Goal: Task Accomplishment & Management: Manage account settings

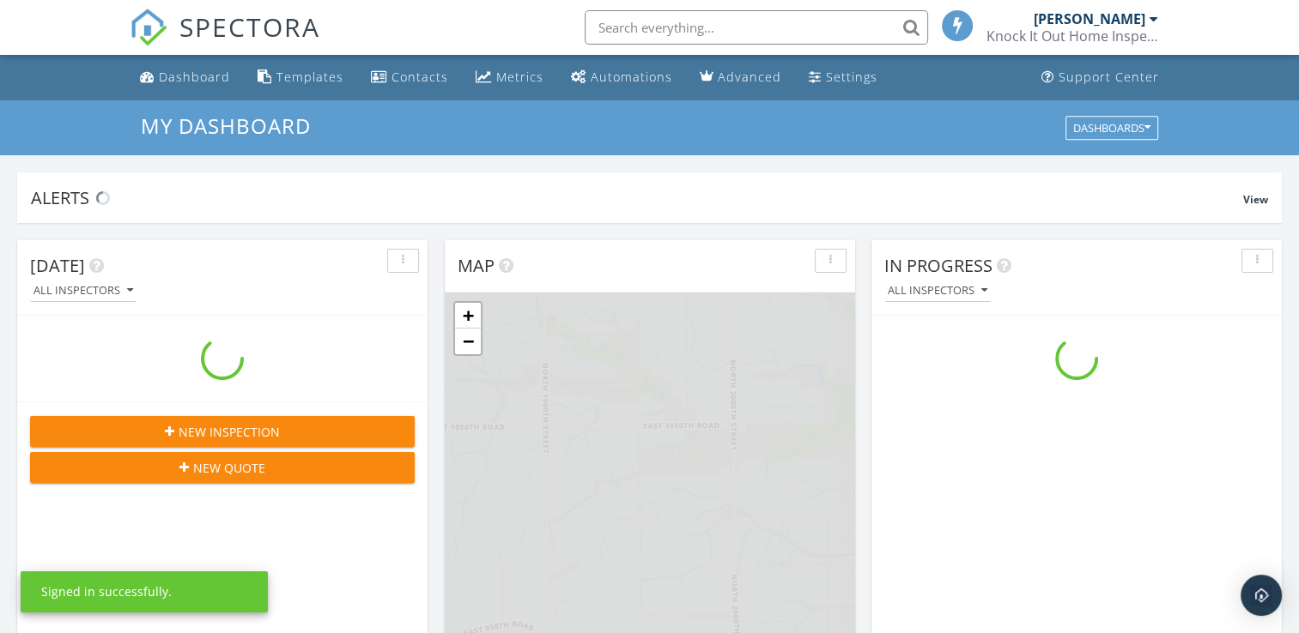
scroll to position [1589, 1325]
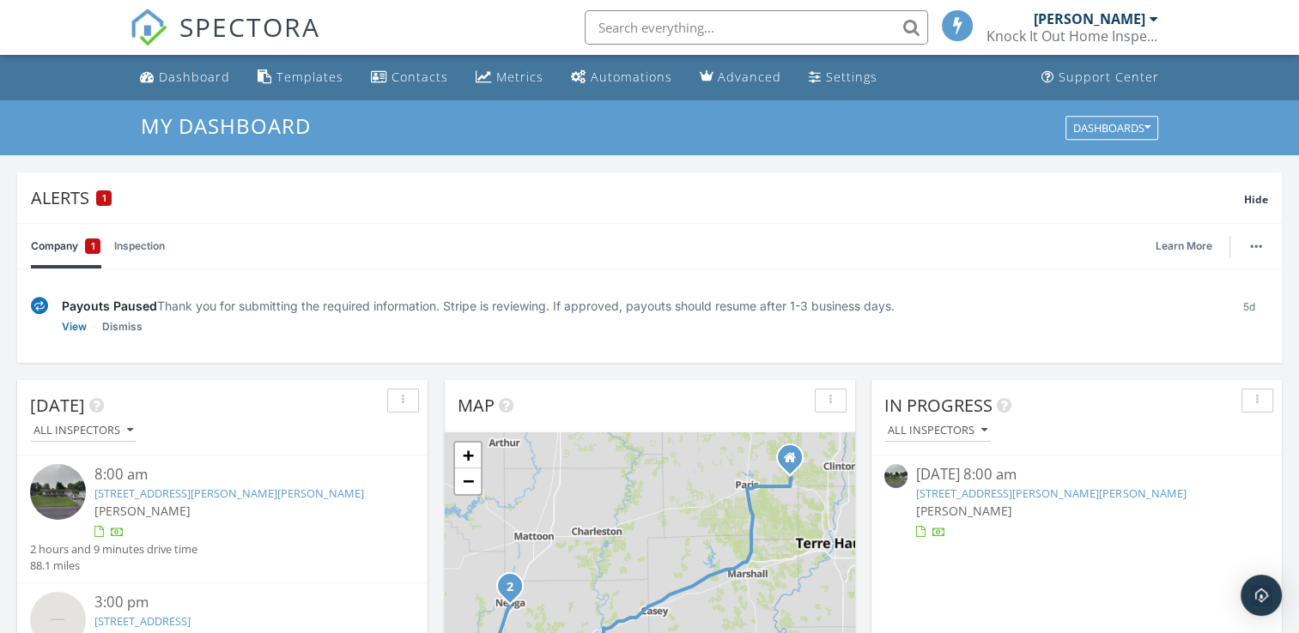
click at [172, 488] on link "[STREET_ADDRESS][PERSON_NAME][PERSON_NAME]" at bounding box center [229, 493] width 270 height 15
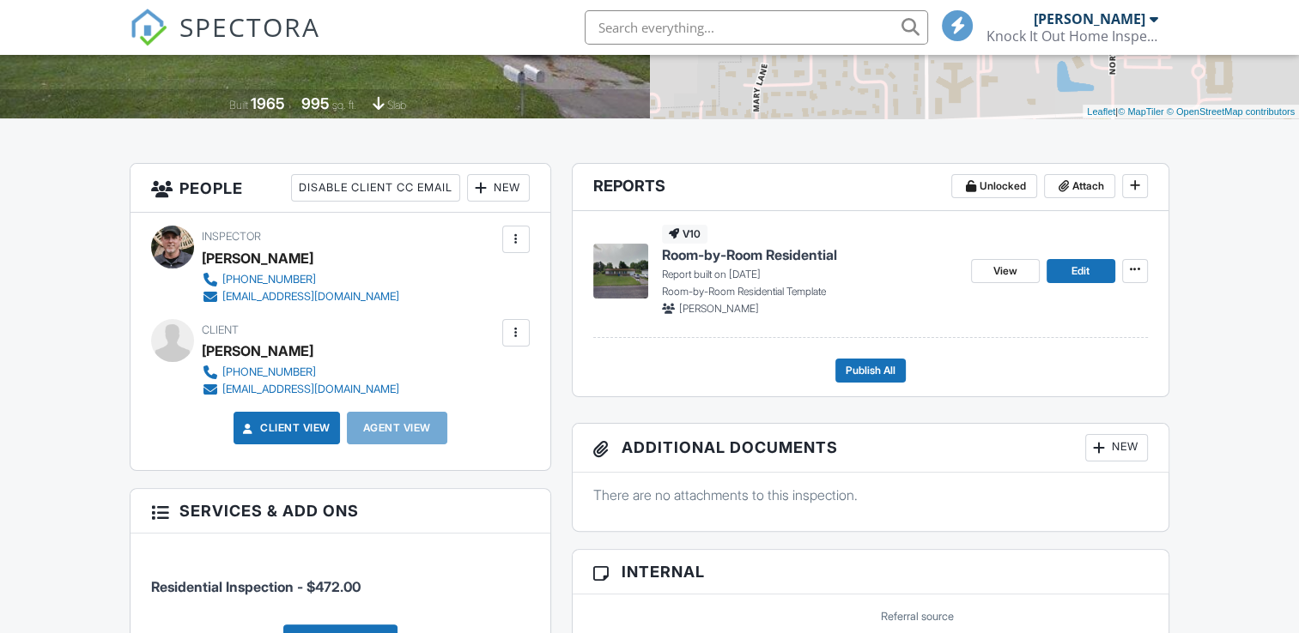
scroll to position [343, 0]
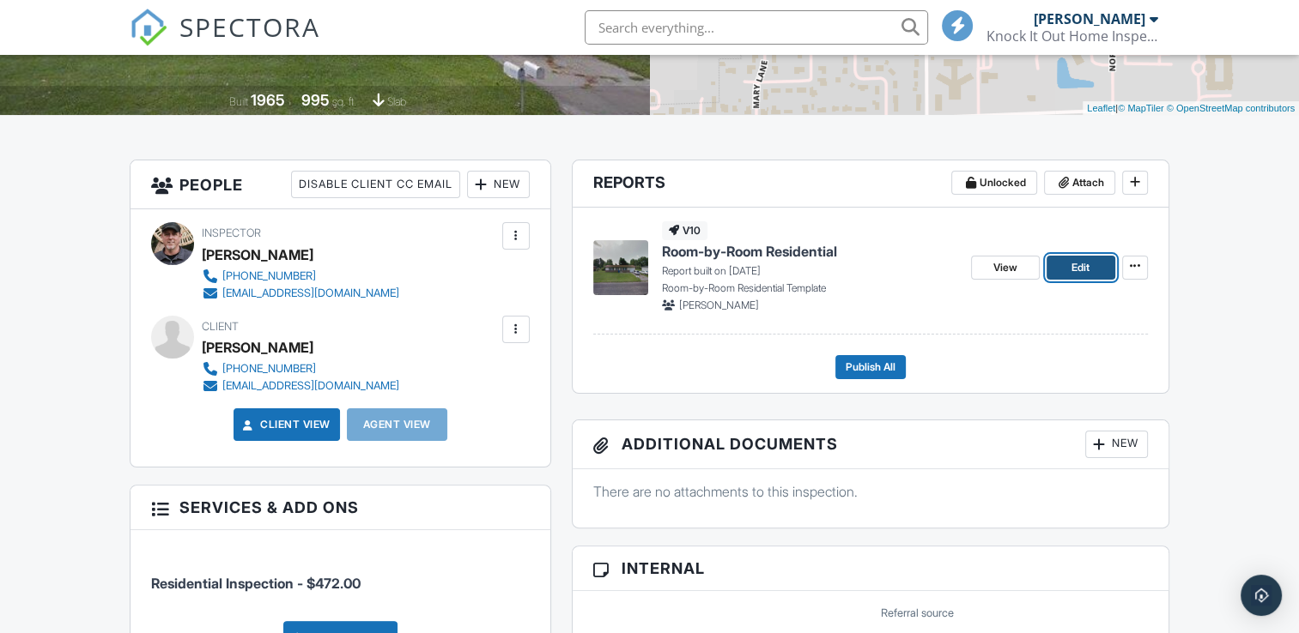
click at [1082, 263] on span "Edit" at bounding box center [1080, 267] width 18 height 17
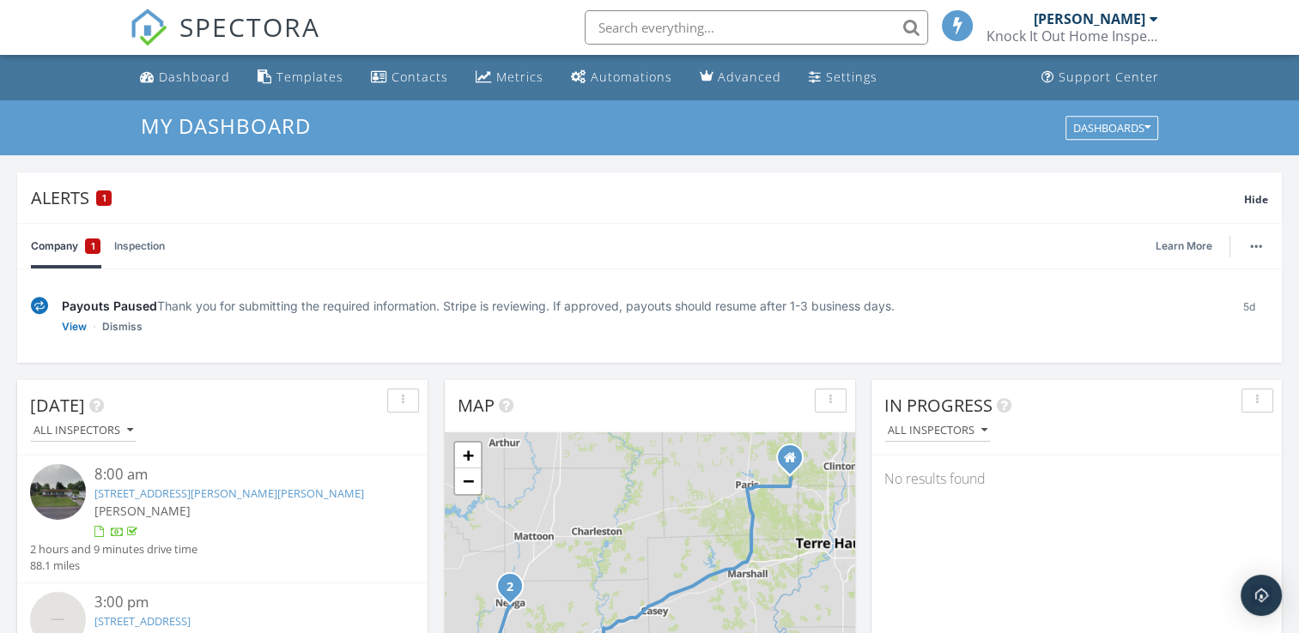
click at [1152, 27] on div "Knock It Out Home Inspections of [US_STATE]" at bounding box center [1072, 35] width 172 height 17
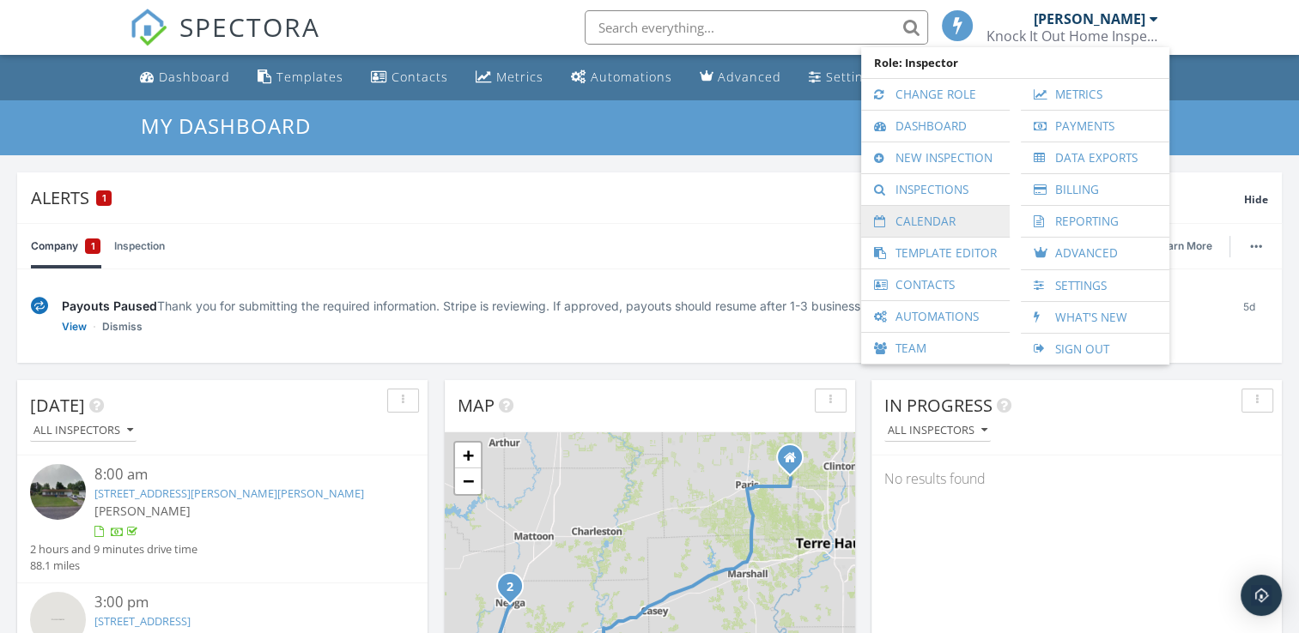
click at [954, 229] on link "Calendar" at bounding box center [935, 221] width 131 height 31
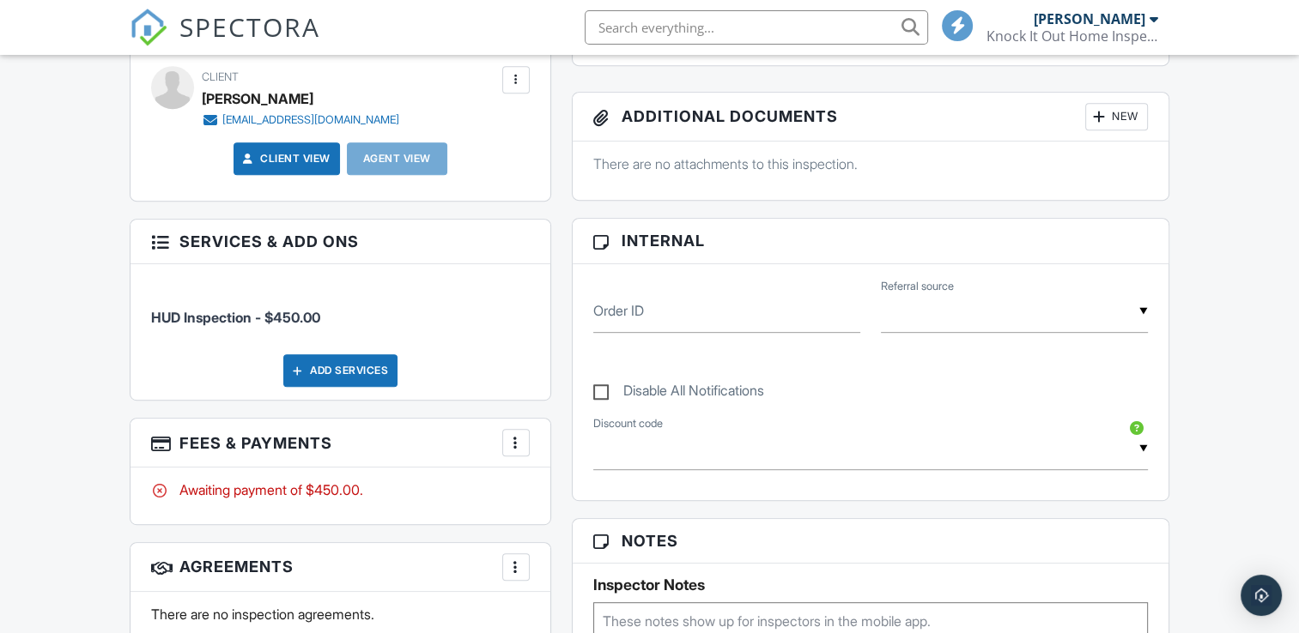
scroll to position [429, 0]
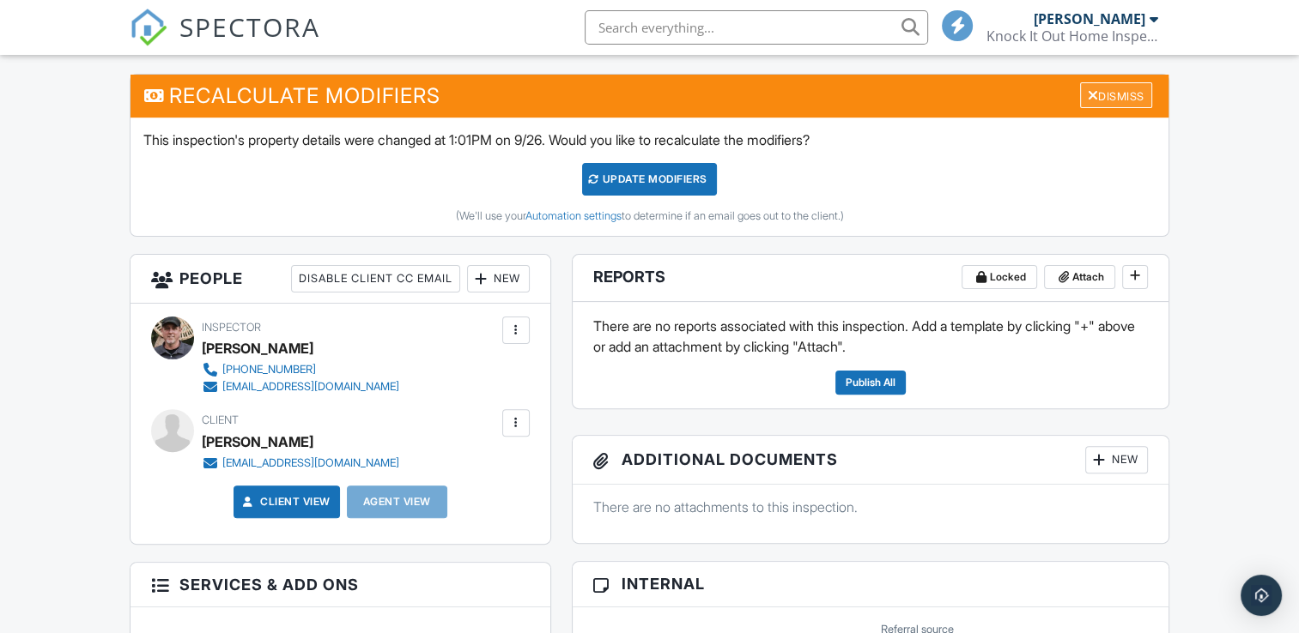
click at [1138, 86] on div "Dismiss" at bounding box center [1116, 95] width 72 height 27
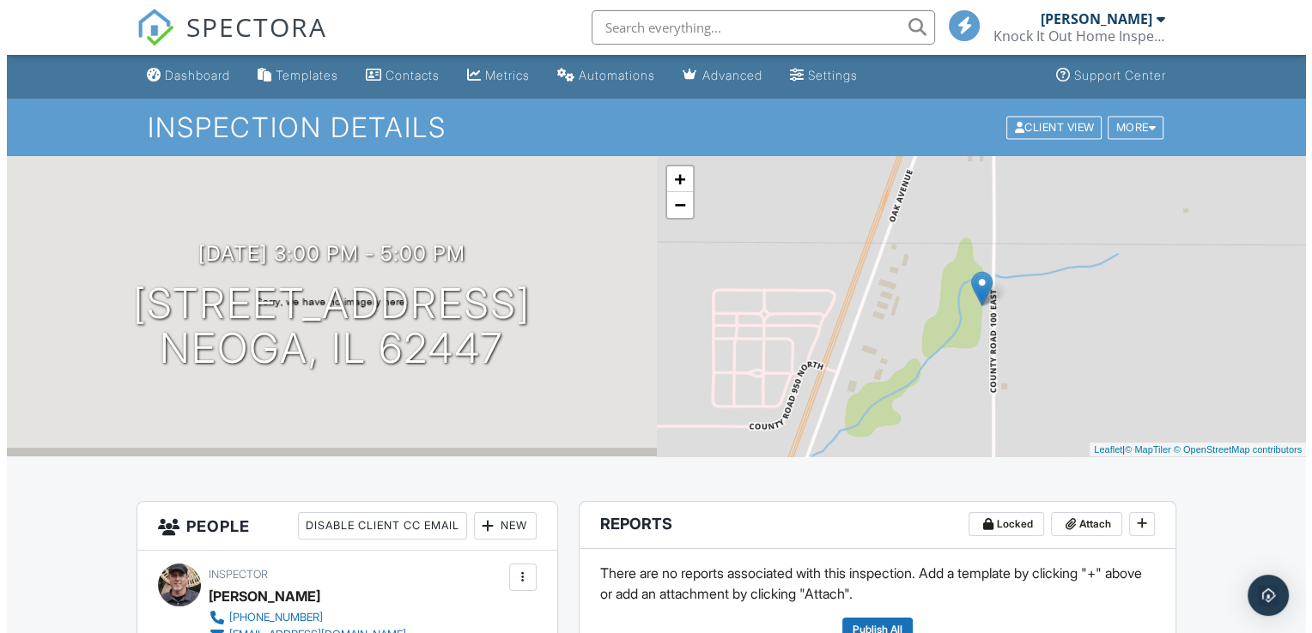
scroll to position [0, 0]
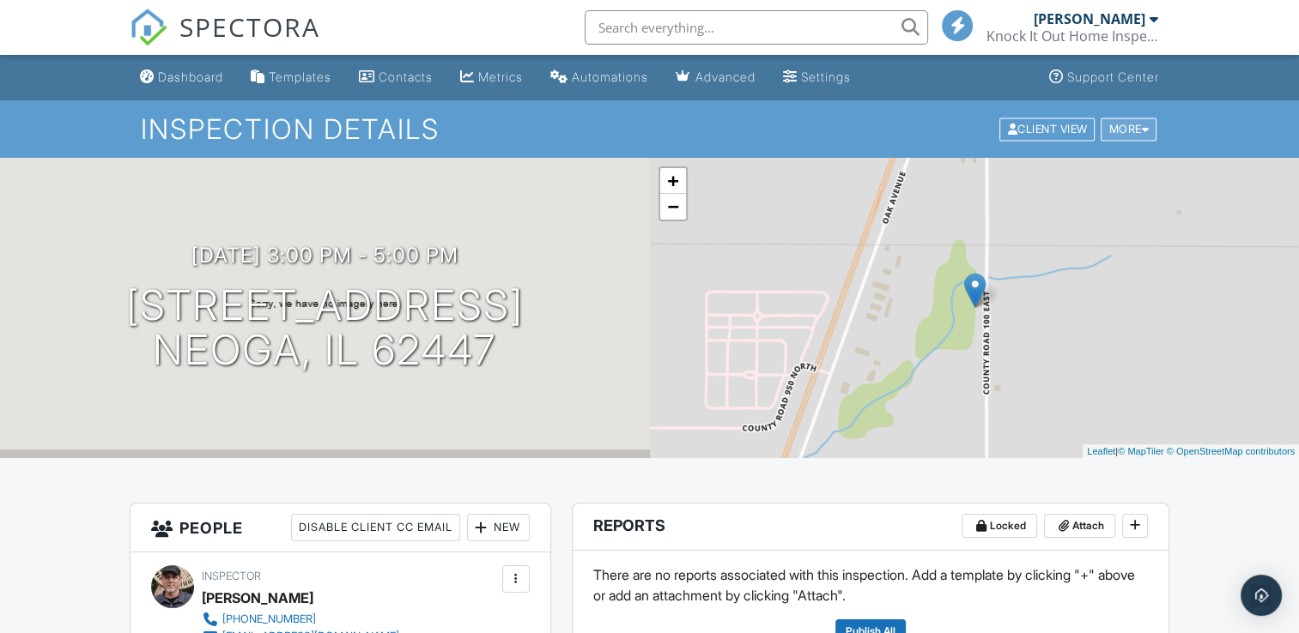
click at [1149, 126] on div "More" at bounding box center [1128, 129] width 56 height 23
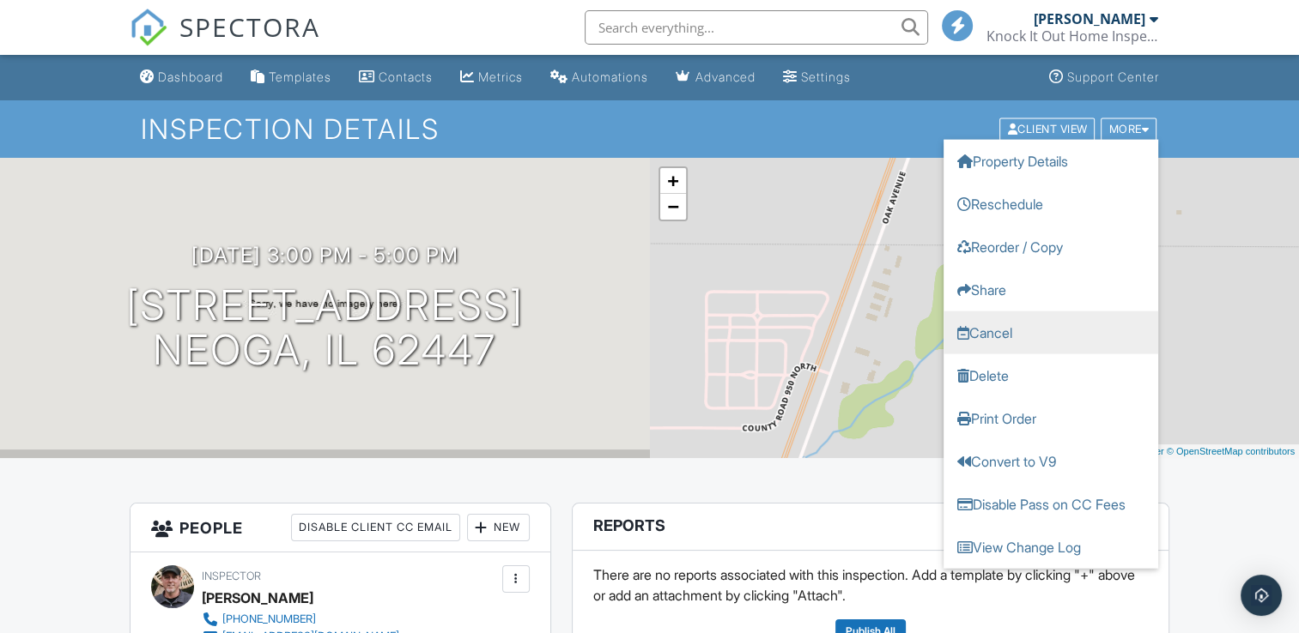
click at [1030, 335] on link "Cancel" at bounding box center [1050, 332] width 215 height 43
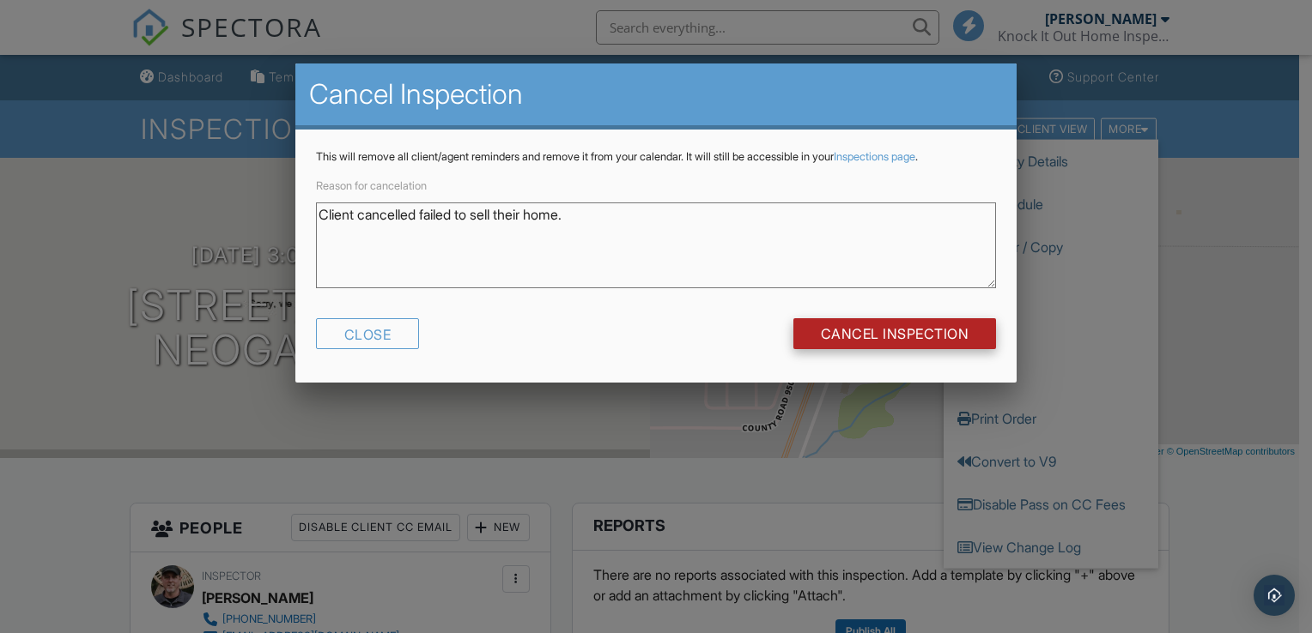
type textarea "Client cancelled failed to sell their home."
click at [953, 339] on input "Cancel Inspection" at bounding box center [894, 333] width 203 height 31
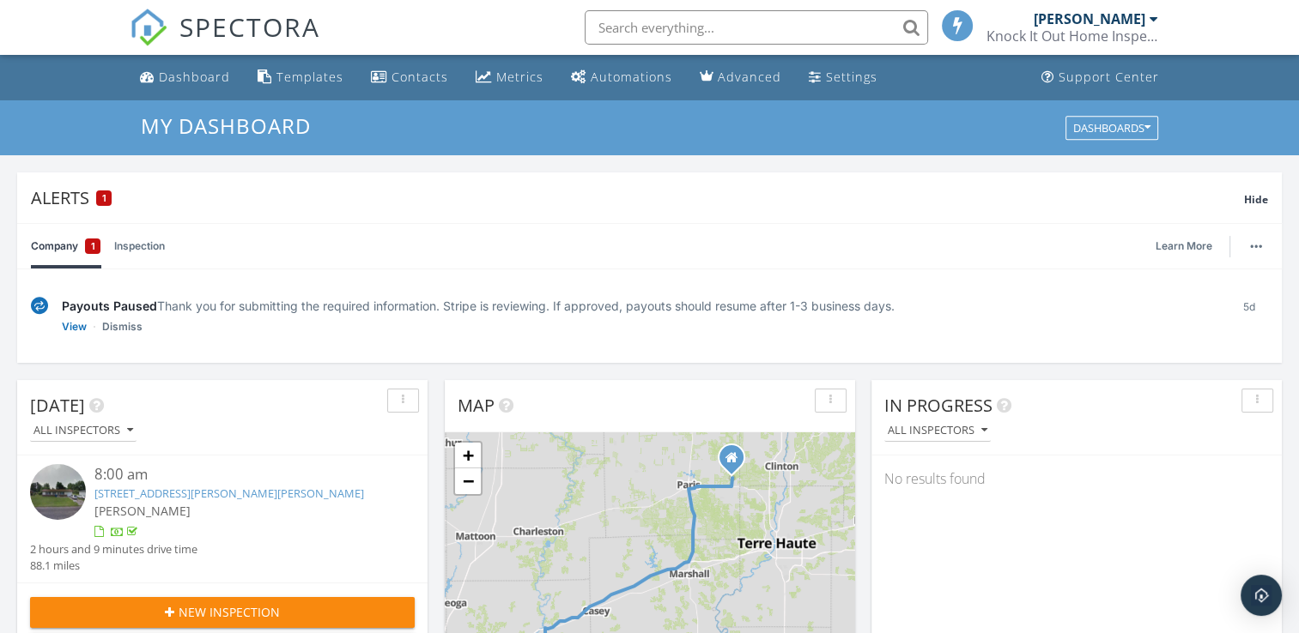
click at [1112, 32] on div "Knock It Out Home Inspections of [US_STATE]" at bounding box center [1072, 35] width 172 height 17
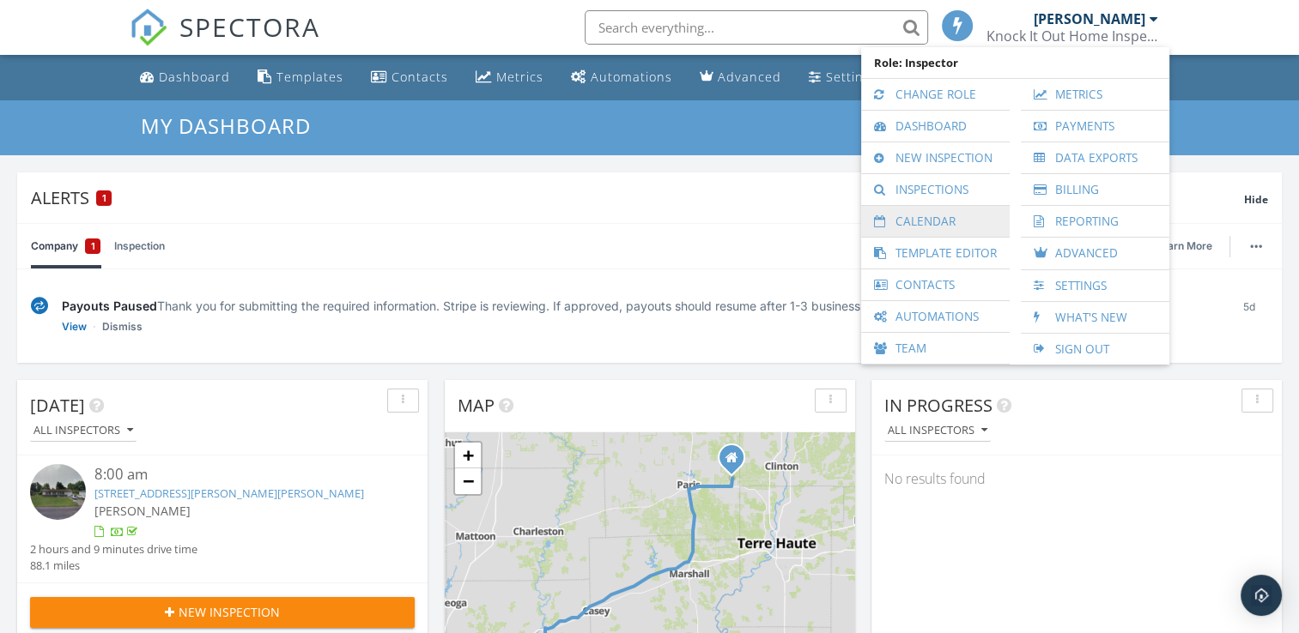
click at [930, 224] on link "Calendar" at bounding box center [935, 221] width 131 height 31
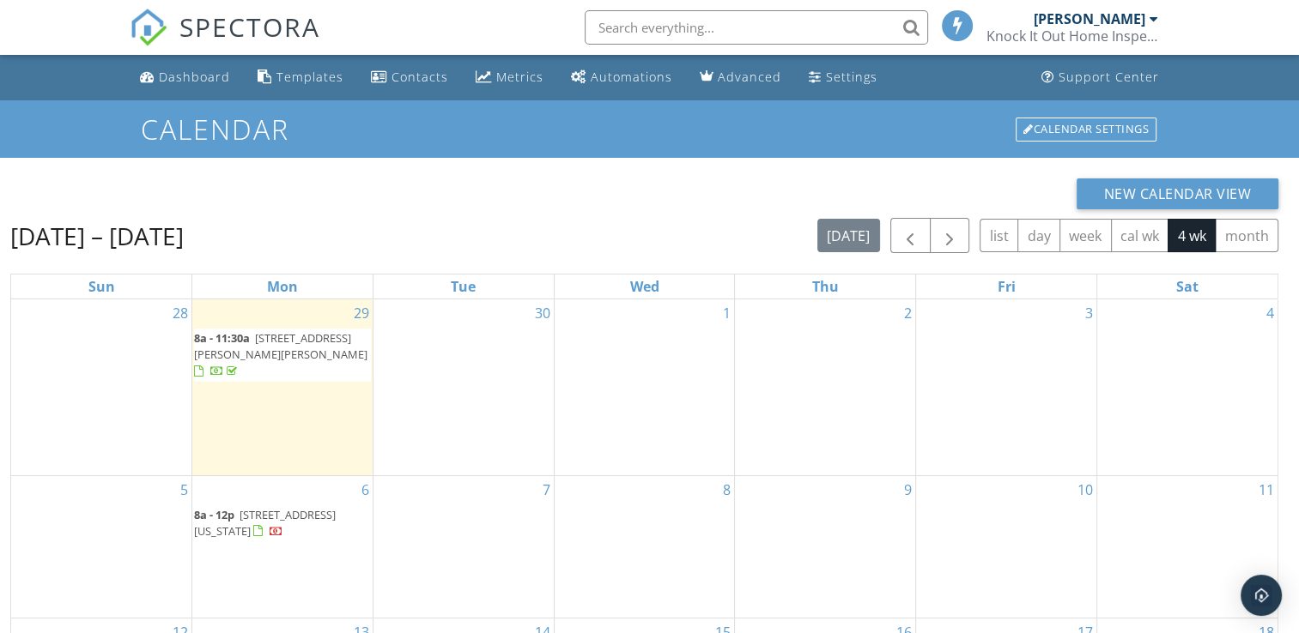
click at [288, 333] on span "409 Lee Ave, Olney 62450" at bounding box center [280, 346] width 173 height 32
